Goal: Task Accomplishment & Management: Use online tool/utility

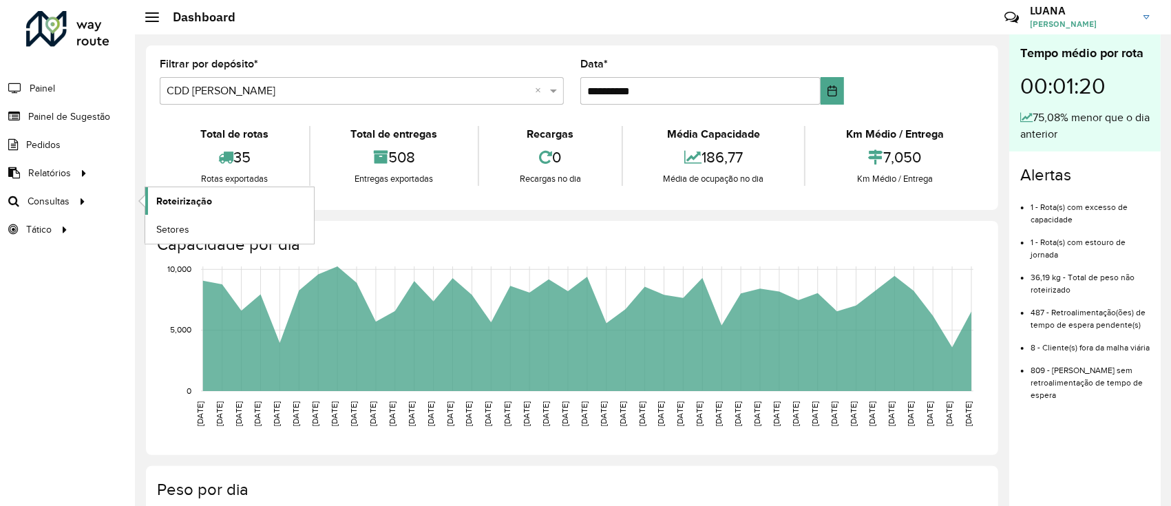
click at [187, 209] on link "Roteirização" at bounding box center [229, 201] width 169 height 28
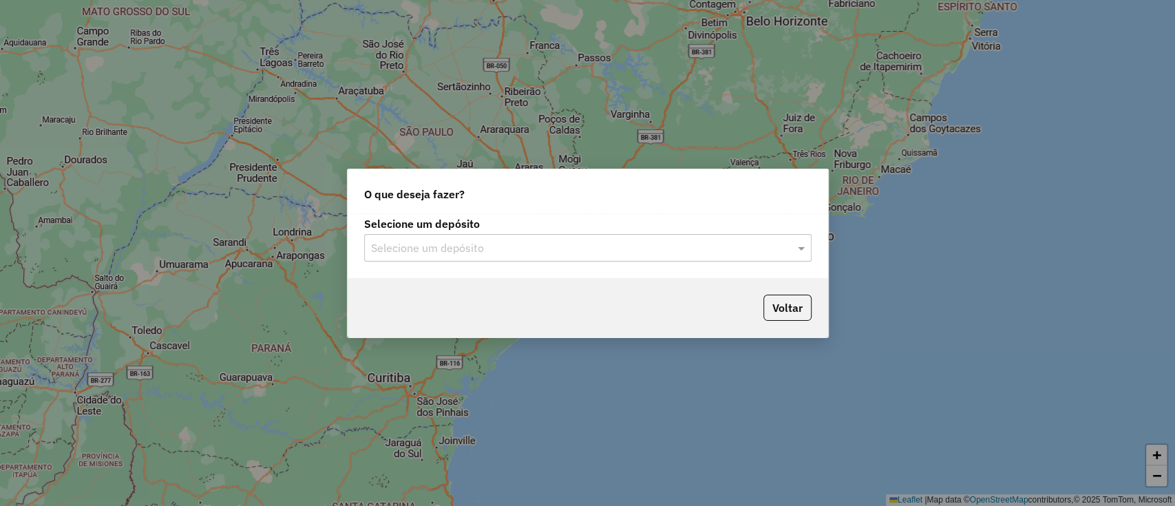
click at [547, 256] on div "Selecione um depósito" at bounding box center [587, 248] width 447 height 28
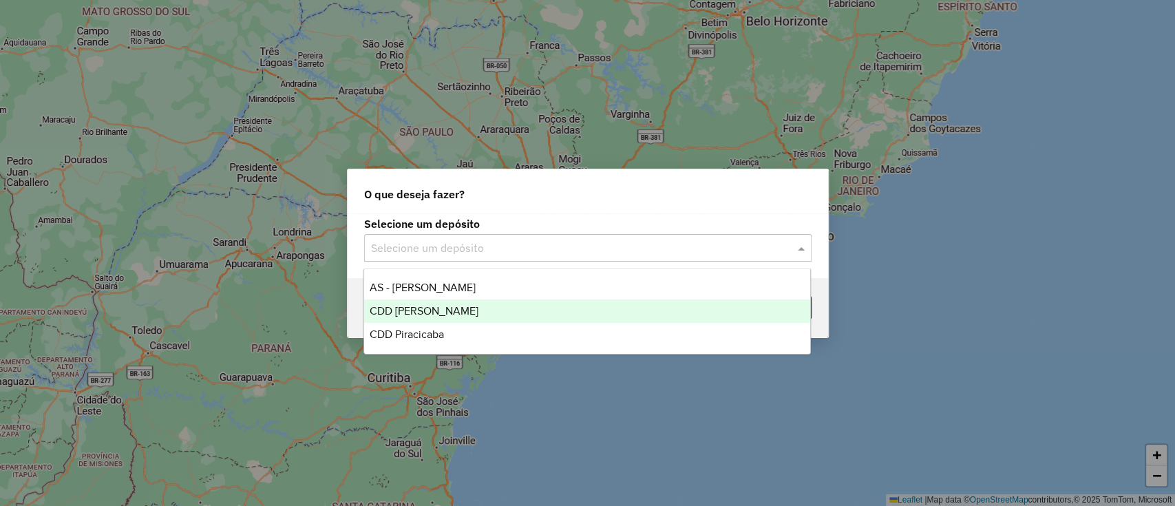
click at [500, 306] on div "CDD [PERSON_NAME]" at bounding box center [587, 310] width 446 height 23
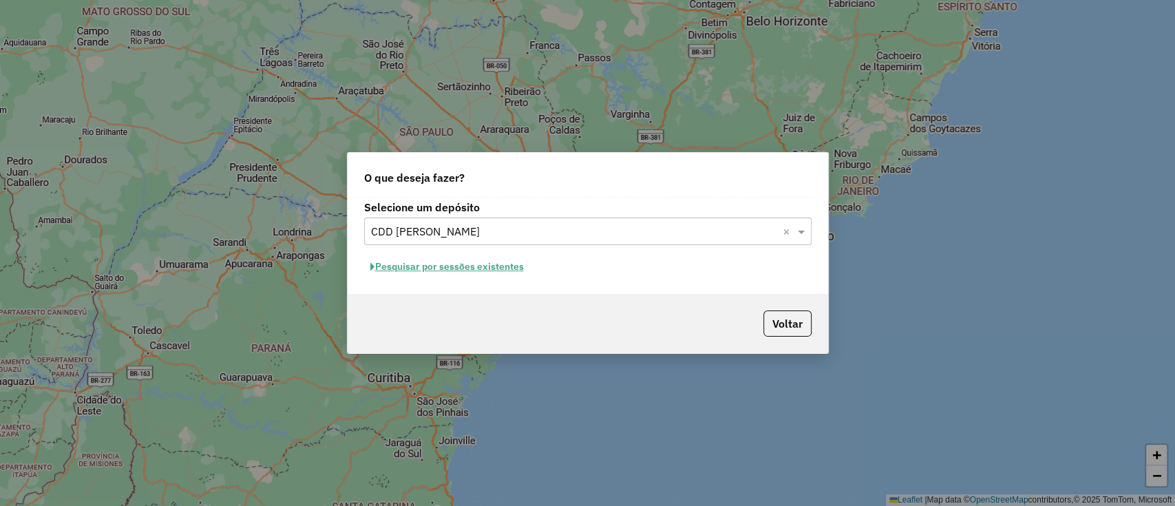
click at [479, 260] on button "Pesquisar por sessões existentes" at bounding box center [447, 266] width 166 height 21
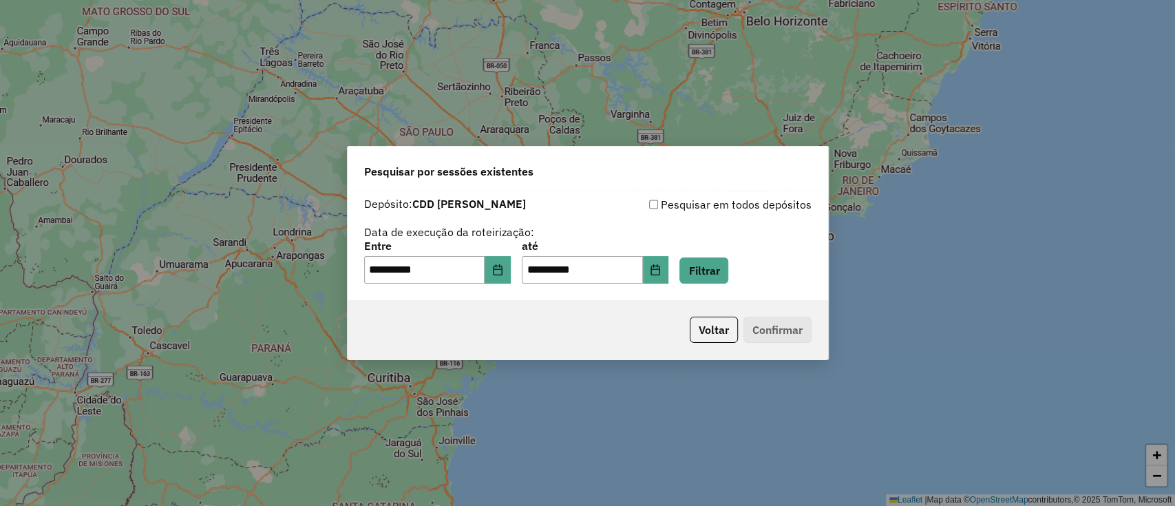
click at [769, 268] on div "**********" at bounding box center [587, 262] width 447 height 43
click at [728, 267] on button "Filtrar" at bounding box center [703, 270] width 49 height 26
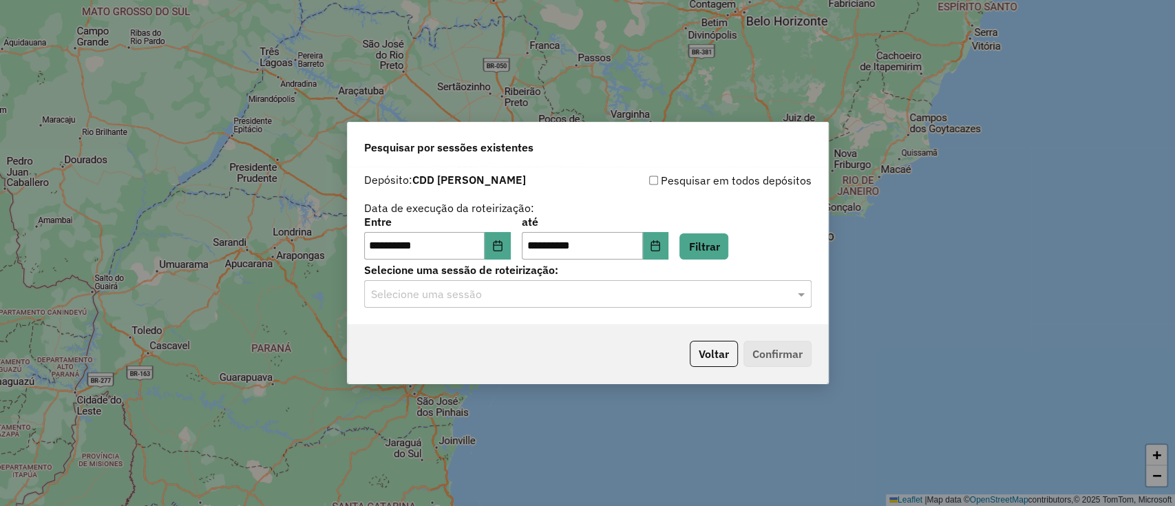
click at [676, 293] on input "text" at bounding box center [574, 294] width 406 height 17
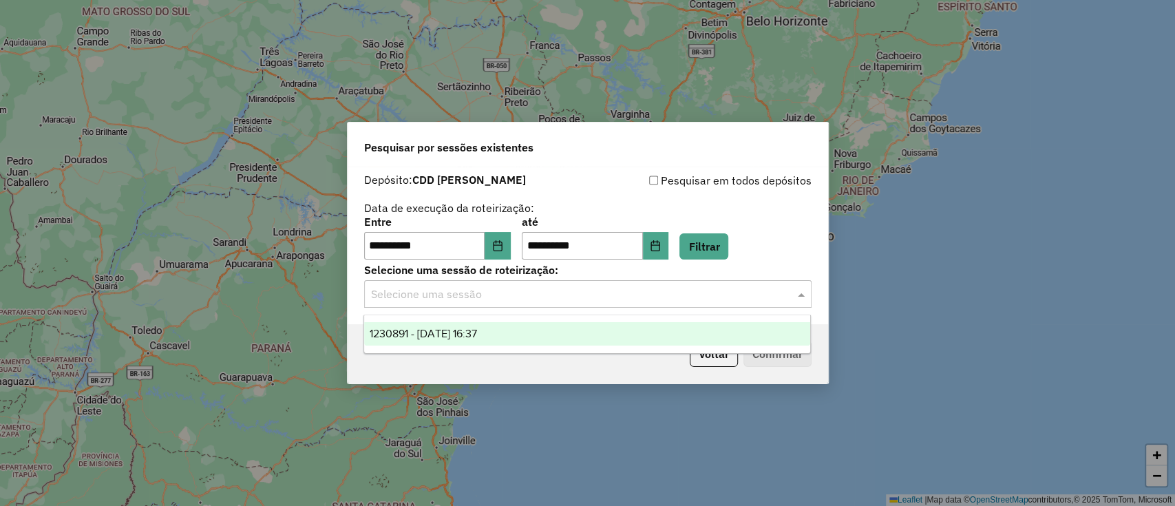
click at [590, 337] on div "1230891 - [DATE] 16:37" at bounding box center [587, 333] width 446 height 23
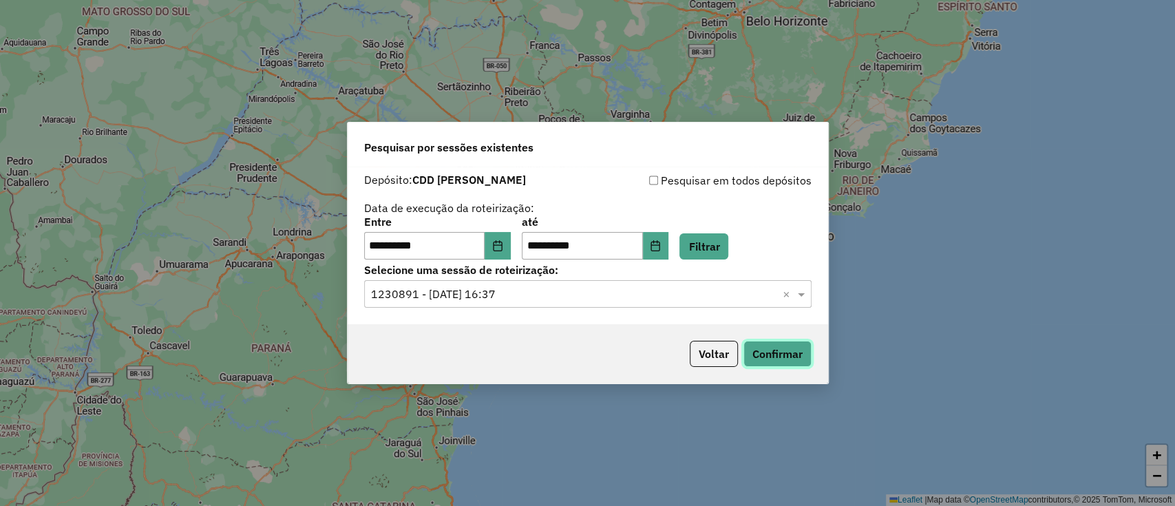
click at [789, 355] on button "Confirmar" at bounding box center [777, 354] width 68 height 26
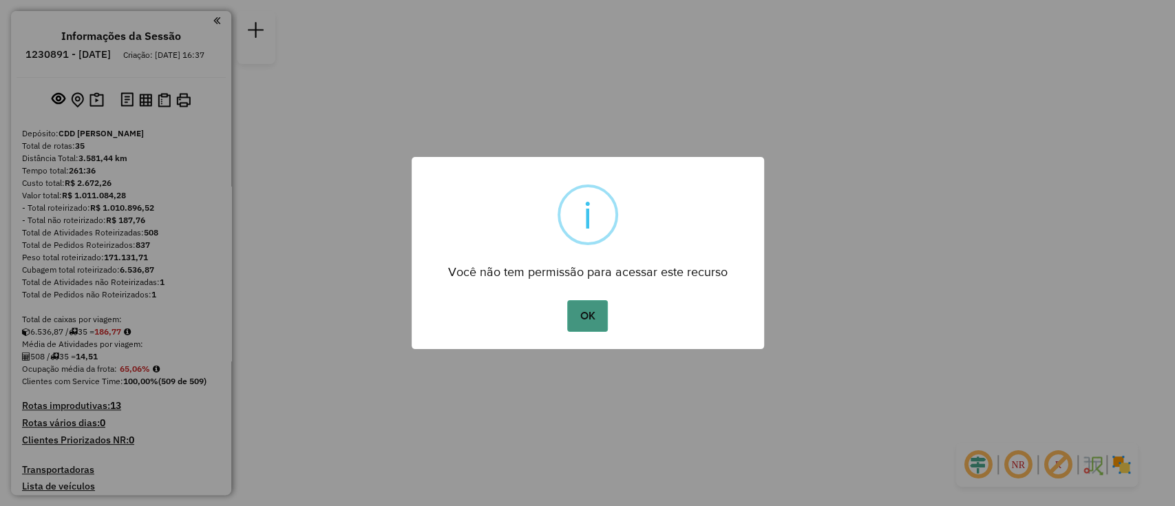
click at [606, 302] on div "OK No Cancel" at bounding box center [588, 316] width 352 height 39
click at [577, 331] on div "OK No Cancel" at bounding box center [588, 316] width 352 height 39
click at [595, 322] on button "OK" at bounding box center [587, 316] width 41 height 32
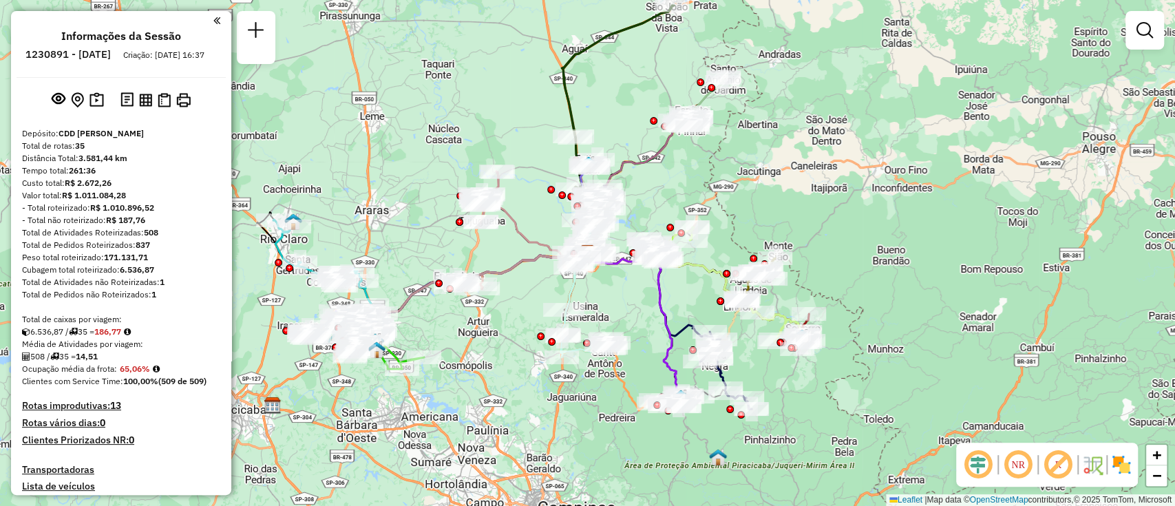
click at [981, 467] on em at bounding box center [977, 464] width 33 height 33
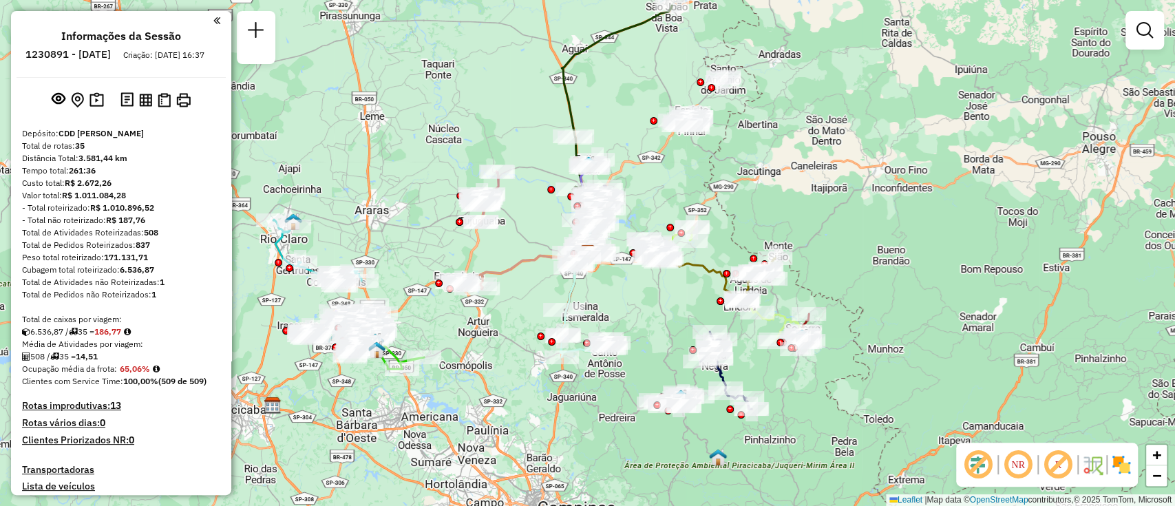
click at [1081, 460] on img at bounding box center [1092, 465] width 22 height 22
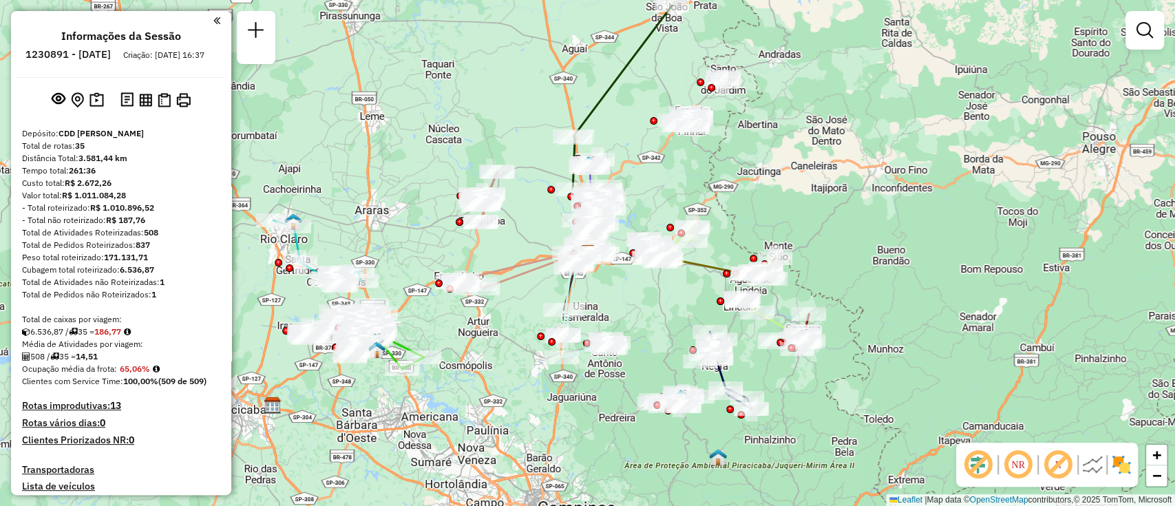
click at [1081, 460] on img at bounding box center [1092, 465] width 22 height 22
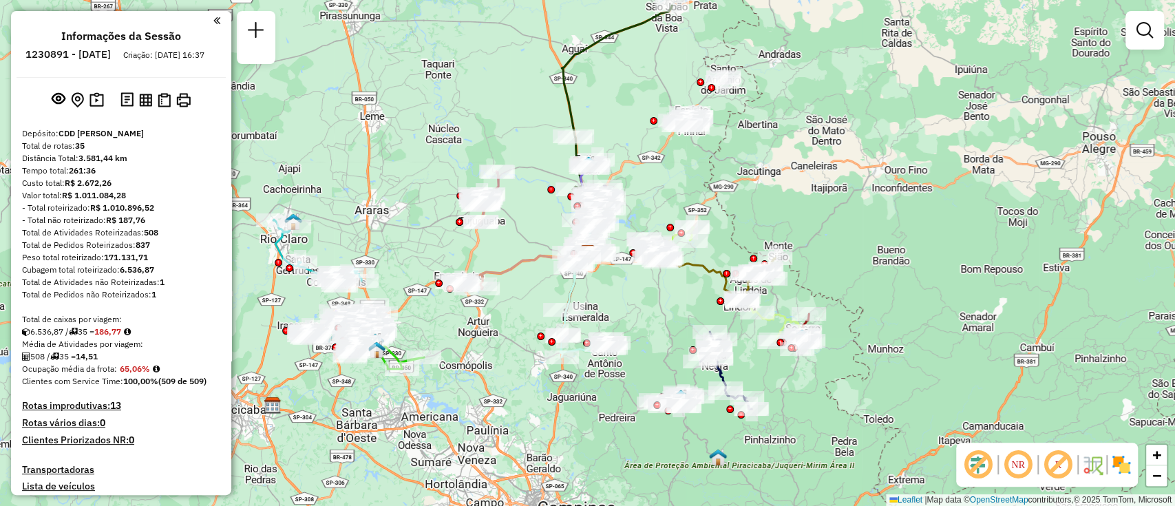
click at [1065, 461] on em at bounding box center [1057, 464] width 33 height 33
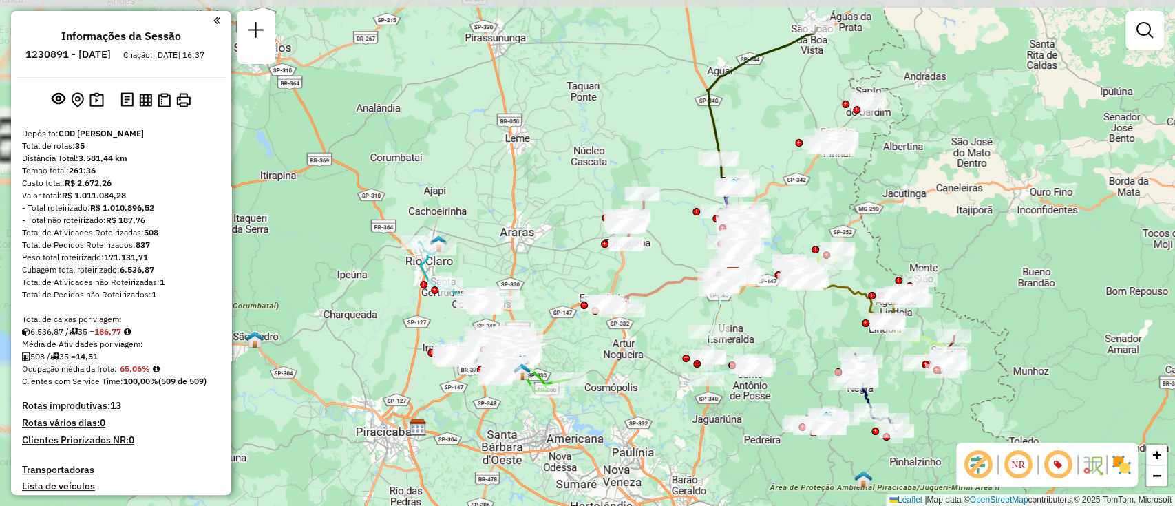
drag, startPoint x: 806, startPoint y: 196, endPoint x: 942, endPoint y: 217, distance: 137.9
click at [942, 217] on div "Janela de atendimento Grade de atendimento Capacidade Transportadoras Veículos …" at bounding box center [587, 253] width 1175 height 506
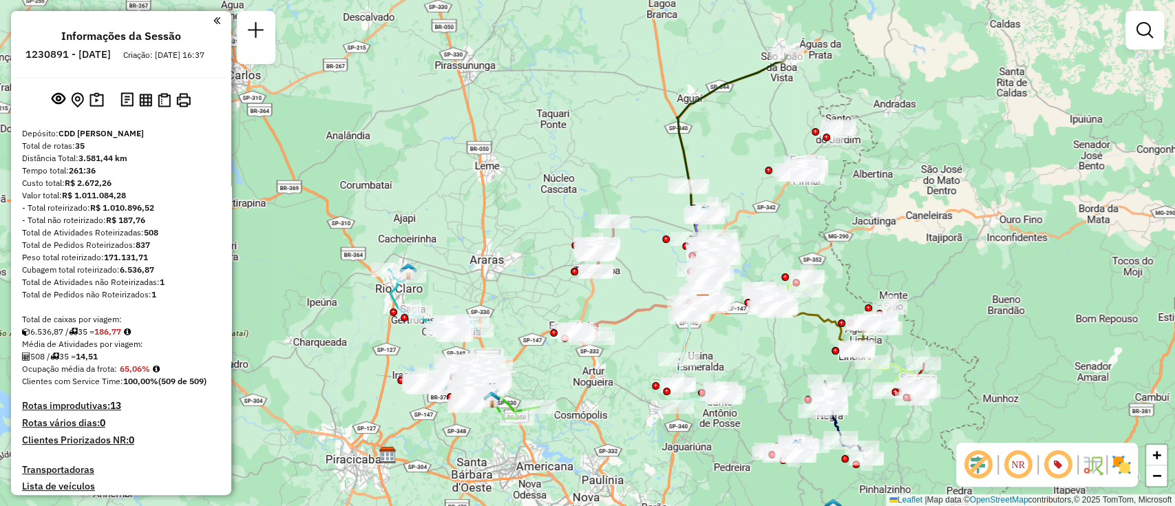
drag, startPoint x: 896, startPoint y: 226, endPoint x: 866, endPoint y: 253, distance: 40.9
click at [866, 253] on div "Janela de atendimento Grade de atendimento Capacidade Transportadoras Veículos …" at bounding box center [587, 253] width 1175 height 506
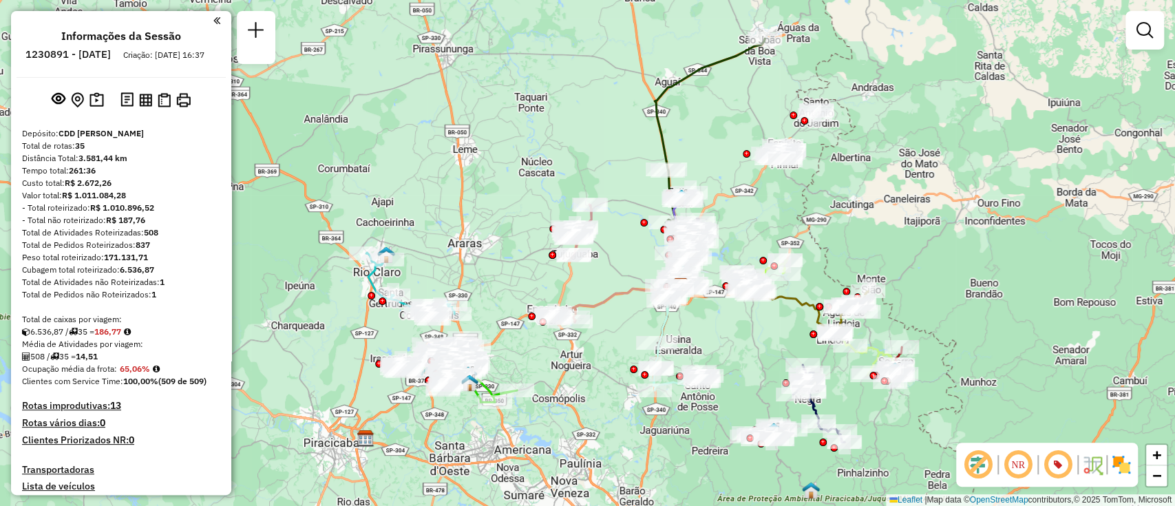
drag, startPoint x: 955, startPoint y: 254, endPoint x: 933, endPoint y: 235, distance: 28.8
click at [933, 235] on div "Janela de atendimento Grade de atendimento Capacidade Transportadoras Veículos …" at bounding box center [587, 253] width 1175 height 506
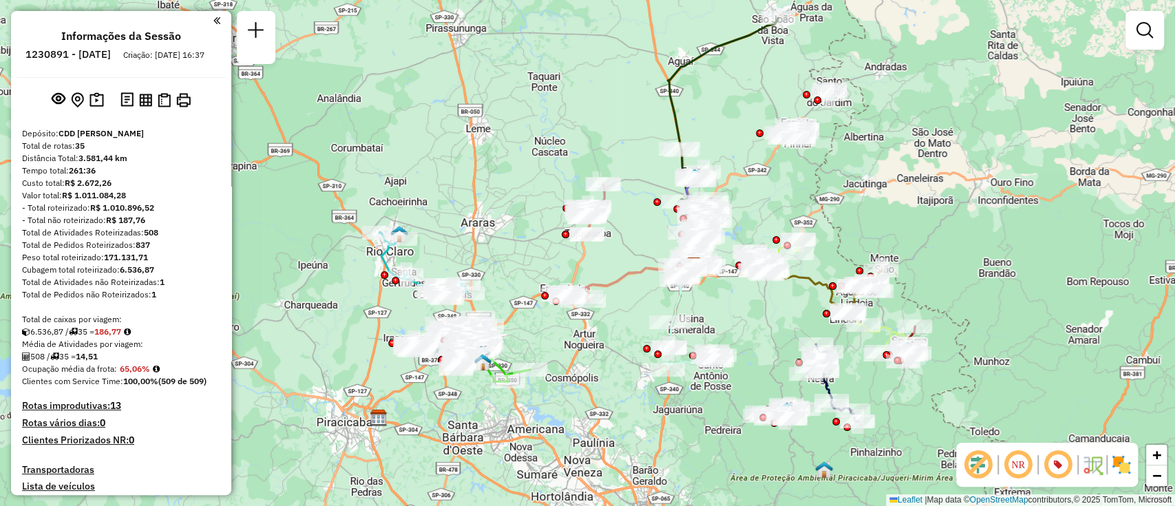
drag, startPoint x: 897, startPoint y: 237, endPoint x: 910, endPoint y: 219, distance: 22.7
click at [910, 219] on div "Janela de atendimento Grade de atendimento Capacidade Transportadoras Veículos …" at bounding box center [587, 253] width 1175 height 506
